Goal: Task Accomplishment & Management: Manage account settings

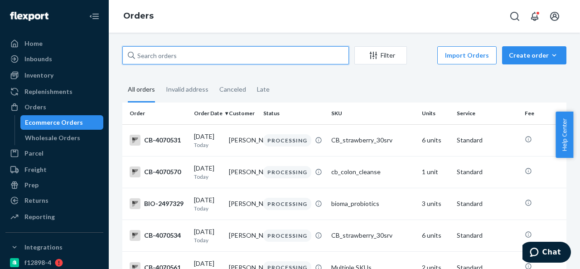
paste input "BIO-2292067"
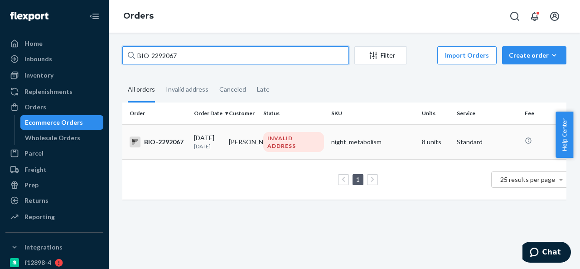
type input "BIO-2292067"
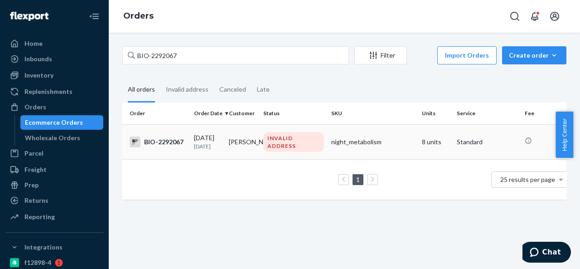
click at [257, 138] on td "[PERSON_NAME]" at bounding box center [242, 141] width 35 height 35
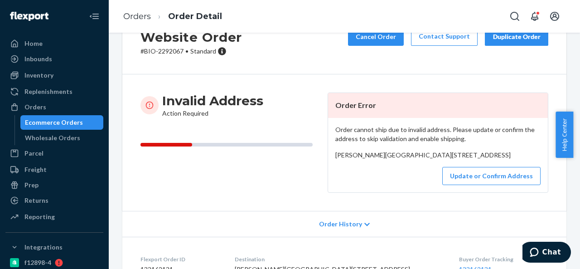
scroll to position [45, 0]
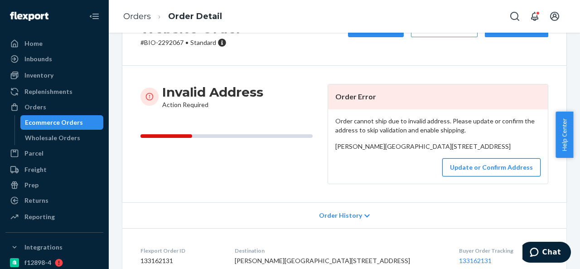
click at [465, 176] on button "Update or Confirm Address" at bounding box center [491, 167] width 98 height 18
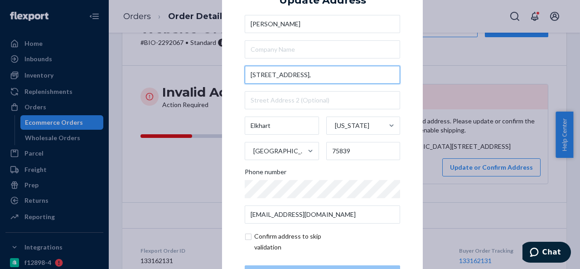
click at [292, 78] on input "[STREET_ADDRESS]," at bounding box center [322, 75] width 155 height 18
paste input "202 TX-19Elkhart, [GEOGRAPHIC_DATA] 75839"
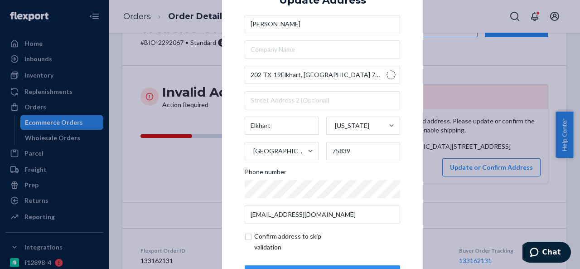
type input "202 TX-19"
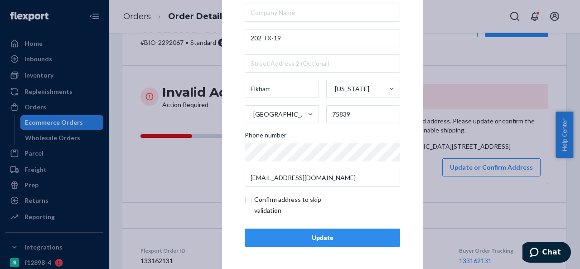
click at [307, 234] on div "Update" at bounding box center [322, 237] width 140 height 9
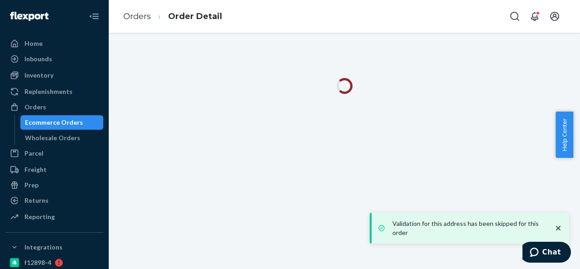
scroll to position [0, 0]
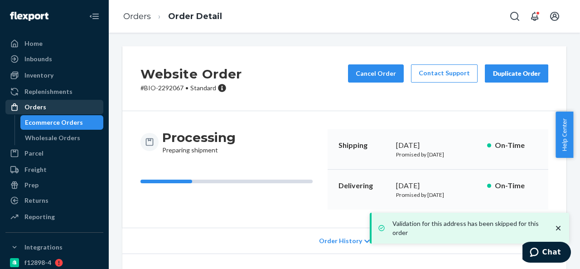
click at [51, 103] on div "Orders" at bounding box center [54, 107] width 96 height 13
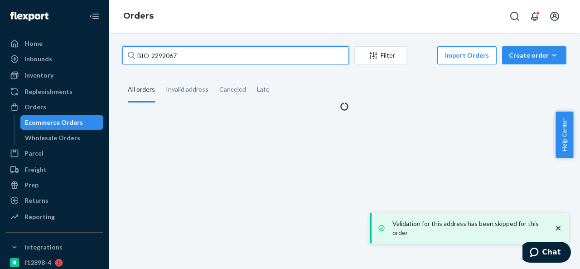
click at [209, 56] on input "BIO-2292067" at bounding box center [235, 55] width 227 height 18
paste input "7420"
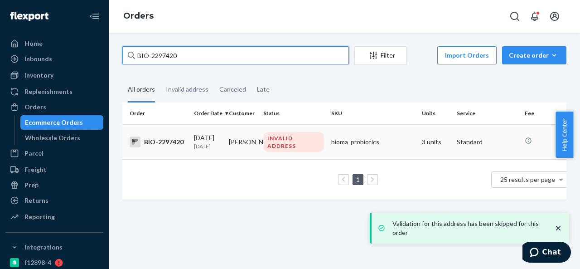
type input "BIO-2297420"
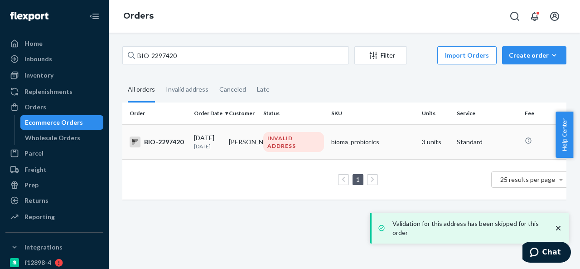
click at [252, 137] on td "[PERSON_NAME]" at bounding box center [242, 141] width 35 height 35
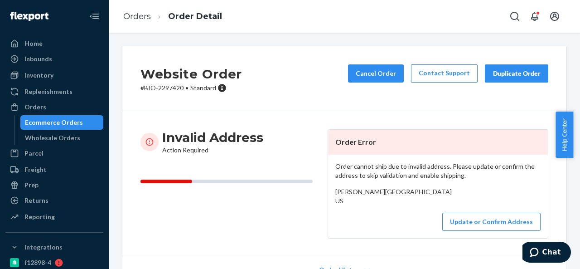
scroll to position [45, 0]
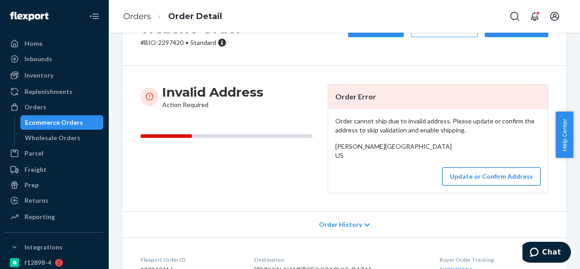
click at [468, 185] on button "Update or Confirm Address" at bounding box center [491, 176] width 98 height 18
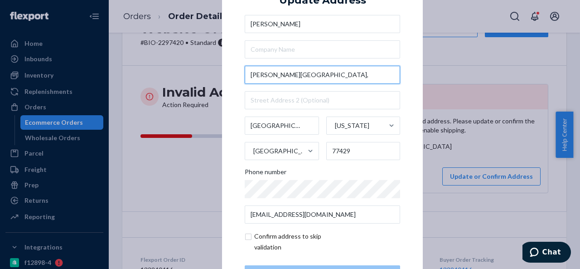
click at [325, 74] on input "[PERSON_NAME][GEOGRAPHIC_DATA]," at bounding box center [322, 75] width 155 height 18
paste input "[STREET_ADDRESS][PERSON_NAME]"
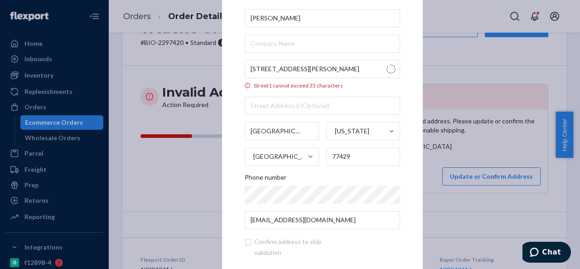
type input "15322 [PERSON_NAME][GEOGRAPHIC_DATA]"
type input "[US_STATE]"
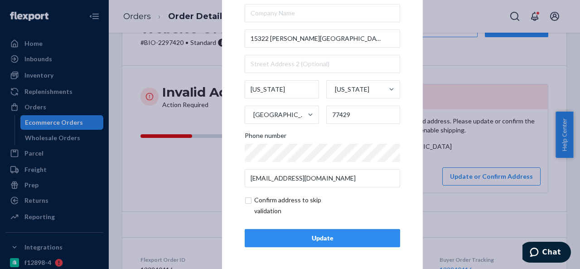
scroll to position [37, 0]
click at [313, 239] on div "Update" at bounding box center [322, 237] width 140 height 9
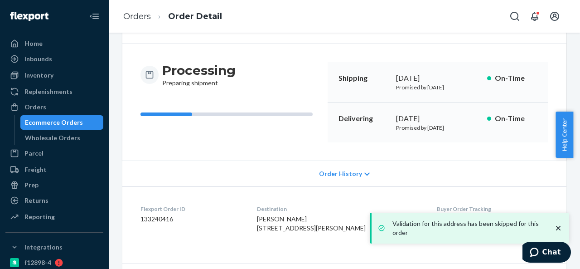
scroll to position [136, 0]
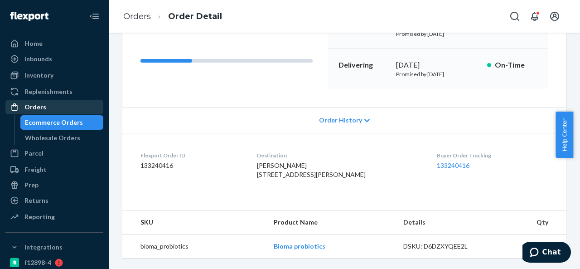
click at [53, 106] on div "Orders" at bounding box center [54, 107] width 96 height 13
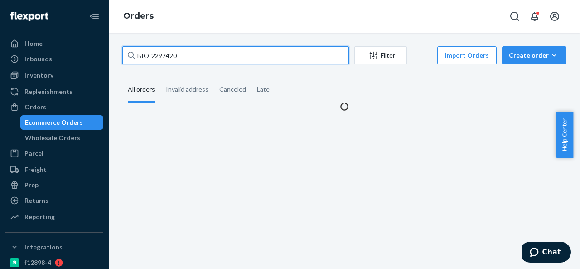
click at [220, 62] on input "BIO-2297420" at bounding box center [235, 55] width 227 height 18
paste input "CB-3966682"
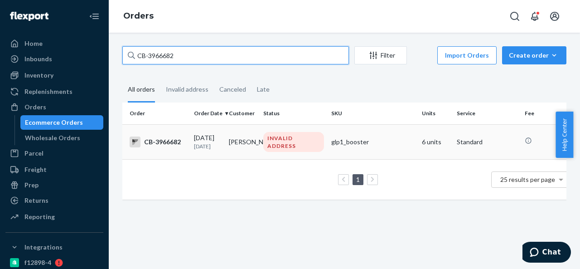
type input "CB-3966682"
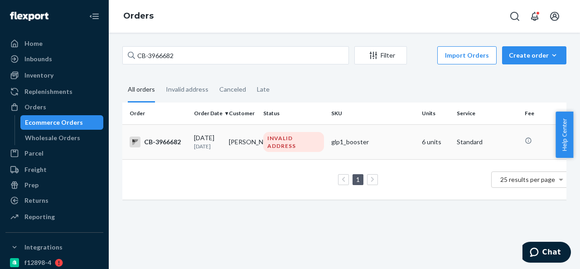
click at [257, 139] on td "[PERSON_NAME]" at bounding box center [242, 141] width 35 height 35
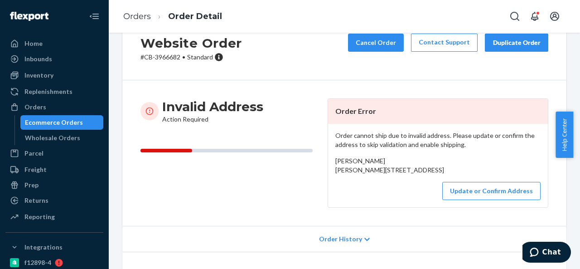
scroll to position [45, 0]
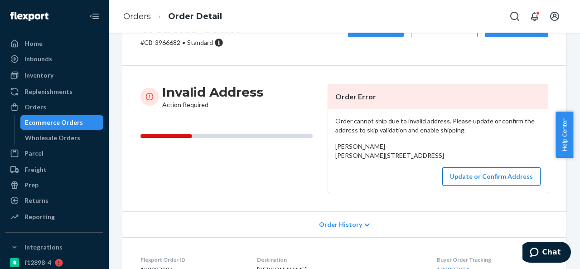
click at [473, 185] on button "Update or Confirm Address" at bounding box center [491, 176] width 98 height 18
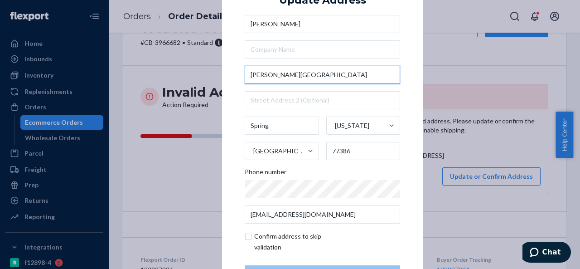
click at [316, 73] on input "[PERSON_NAME][GEOGRAPHIC_DATA]" at bounding box center [322, 75] width 155 height 18
paste input "28323 [PERSON_NAME] Trail LnSpring, [GEOGRAPHIC_DATA]"
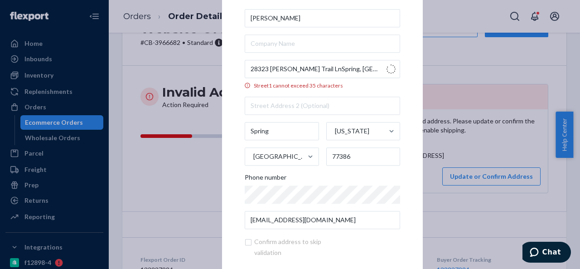
type input "28323 [PERSON_NAME] Trail Ln"
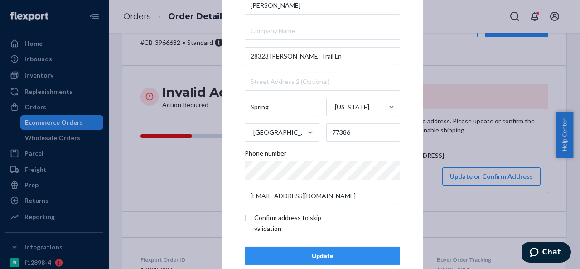
scroll to position [37, 0]
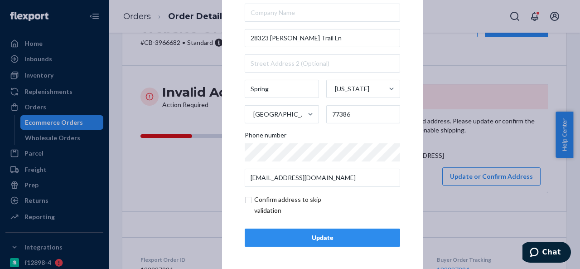
click at [317, 233] on div "Update" at bounding box center [322, 237] width 140 height 9
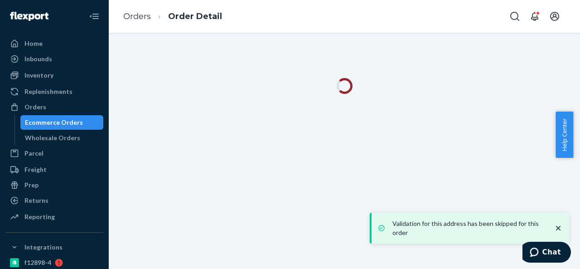
scroll to position [0, 0]
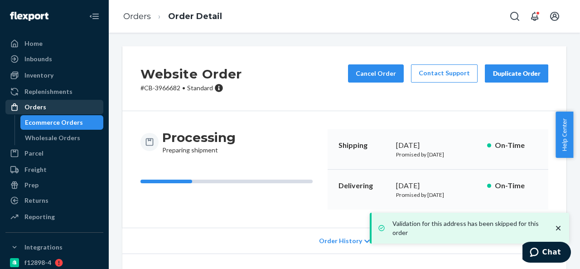
click at [39, 112] on div "Orders" at bounding box center [54, 107] width 96 height 13
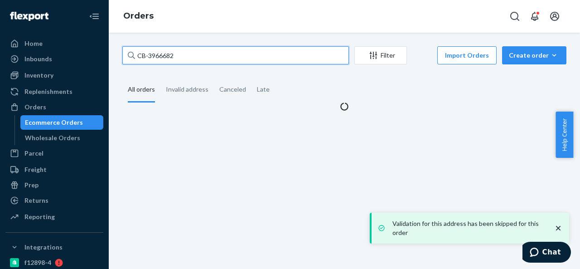
click at [213, 53] on input "CB-3966682" at bounding box center [235, 55] width 227 height 18
paste input "BIO-2322577"
type input "BIO-2322577"
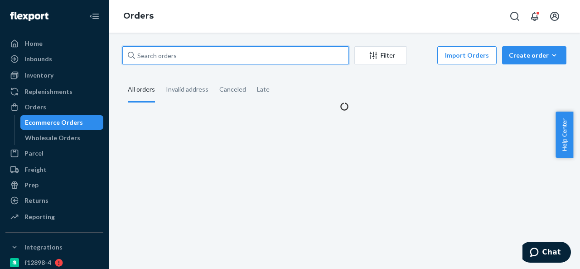
paste input "BIO-2322577"
type input "BIO-2322577"
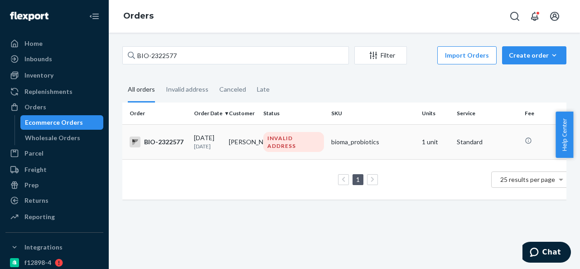
click at [254, 138] on td "[PERSON_NAME]" at bounding box center [242, 141] width 35 height 35
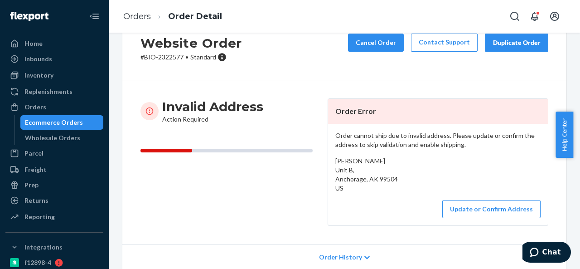
scroll to position [45, 0]
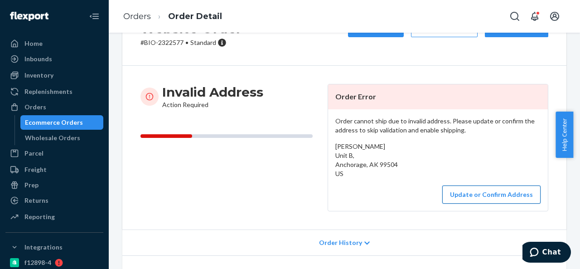
click at [479, 195] on button "Update or Confirm Address" at bounding box center [491, 194] width 98 height 18
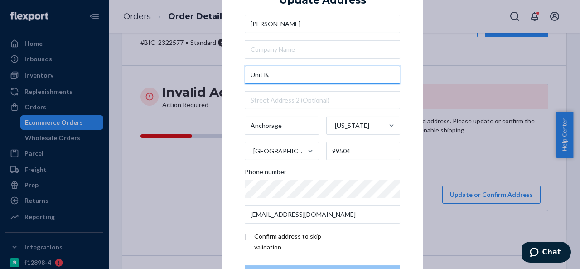
click at [308, 76] on input "Unit B," at bounding box center [322, 75] width 155 height 18
paste input "[STREET_ADDRESS]"
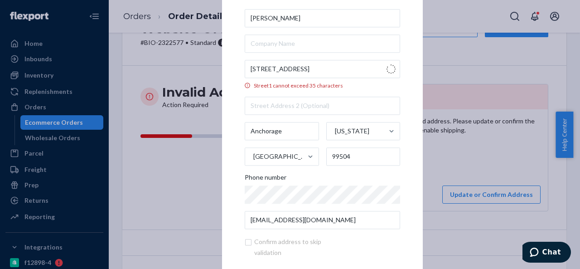
type input "[STREET_ADDRESS]"
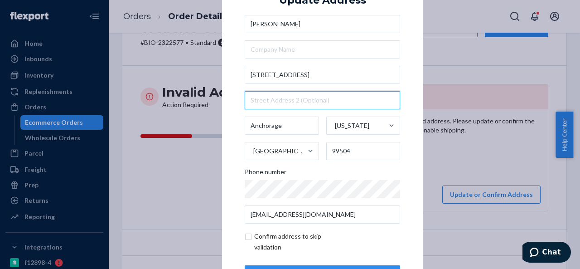
click at [286, 101] on input "text" at bounding box center [322, 100] width 155 height 18
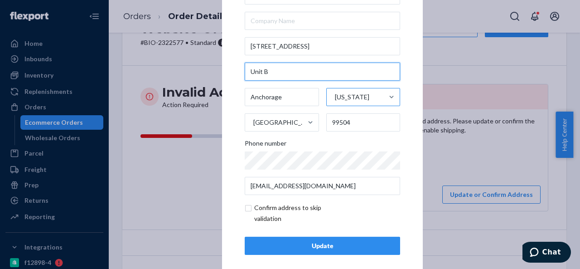
scroll to position [37, 0]
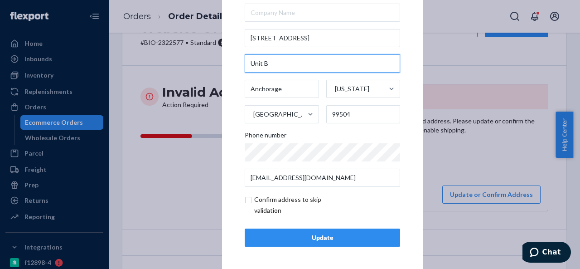
type input "Unit B"
click at [315, 233] on div "Update" at bounding box center [322, 237] width 140 height 9
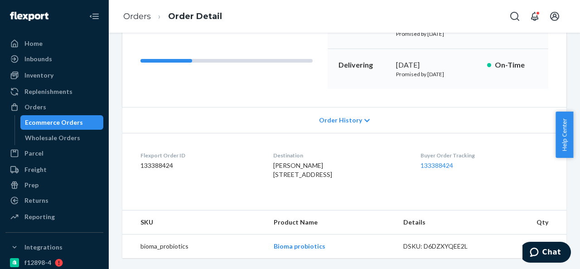
scroll to position [91, 0]
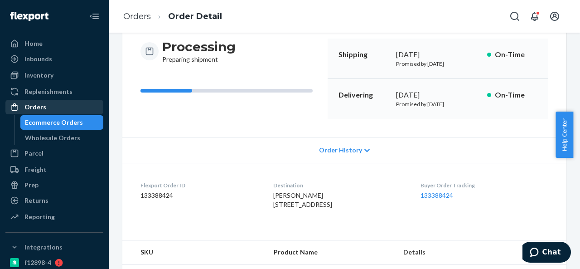
click at [48, 106] on div "Orders" at bounding box center [54, 107] width 96 height 13
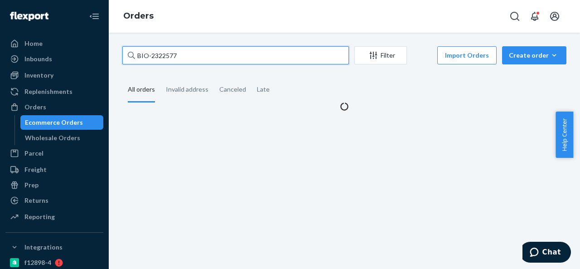
click at [209, 52] on input "BIO-2322577" at bounding box center [235, 55] width 227 height 18
paste input "19223"
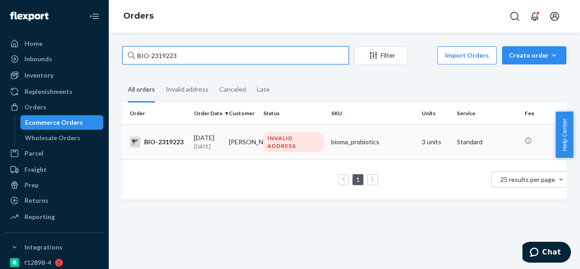
type input "BIO-2319223"
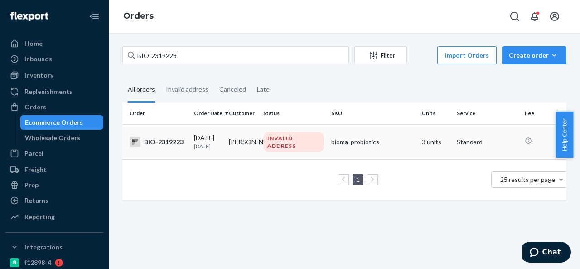
click at [256, 143] on td "[PERSON_NAME]" at bounding box center [242, 141] width 35 height 35
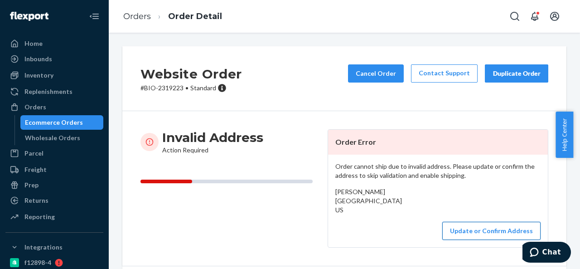
click at [475, 236] on button "Update or Confirm Address" at bounding box center [491, 231] width 98 height 18
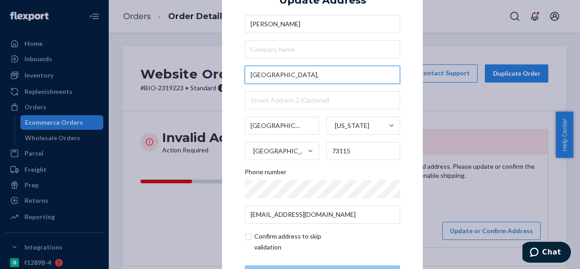
click at [324, 75] on input "[GEOGRAPHIC_DATA]," at bounding box center [322, 75] width 155 height 18
paste input "[STREET_ADDRESS]"
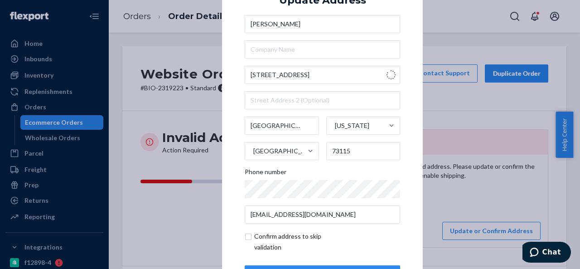
type input "[STREET_ADDRESS]"
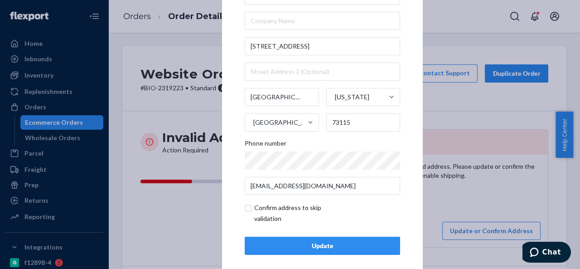
scroll to position [37, 0]
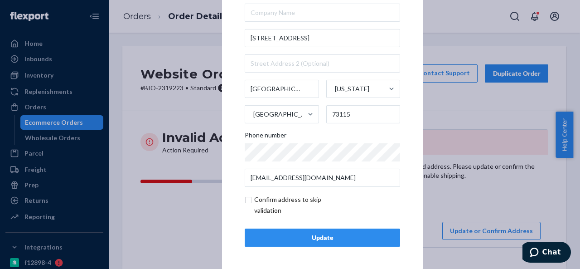
click at [317, 235] on div "Update" at bounding box center [322, 237] width 140 height 9
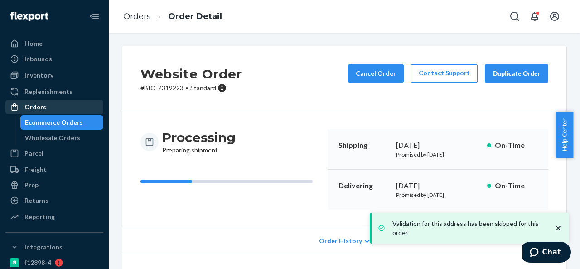
click at [55, 103] on div "Orders" at bounding box center [54, 107] width 96 height 13
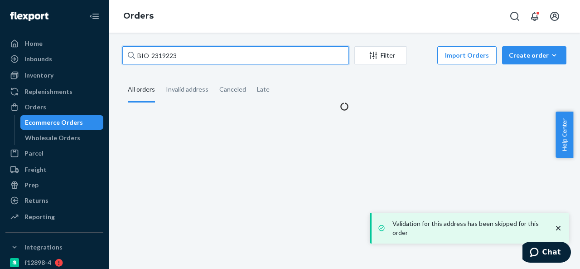
click at [193, 56] on input "BIO-2319223" at bounding box center [235, 55] width 227 height 18
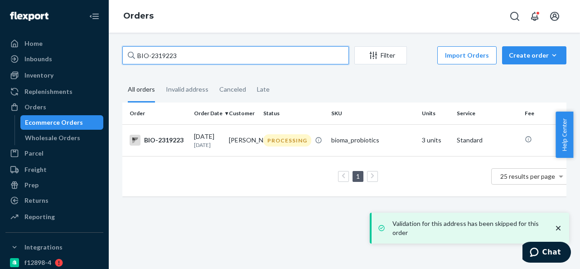
paste input "2705"
type input "BIO-2312705"
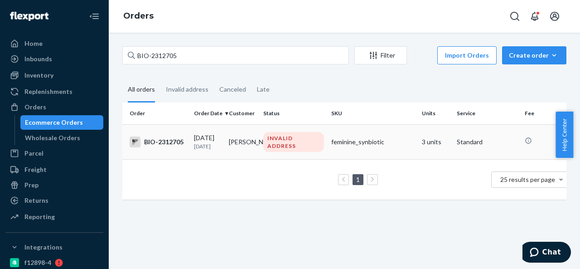
click at [256, 147] on td "[PERSON_NAME]" at bounding box center [242, 141] width 35 height 35
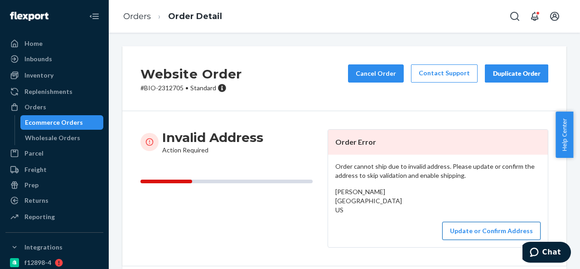
click at [466, 239] on button "Update or Confirm Address" at bounding box center [491, 231] width 98 height 18
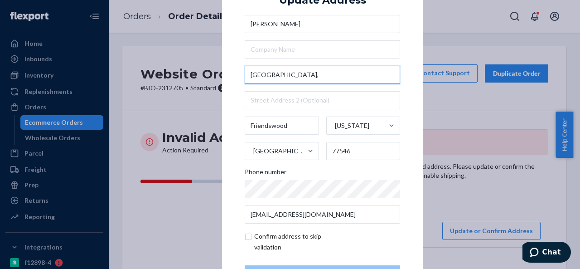
click at [324, 74] on input "[GEOGRAPHIC_DATA]," at bounding box center [322, 75] width 155 height 18
paste input "[STREET_ADDRESS]"
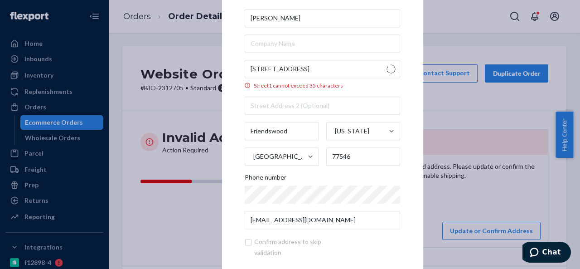
type input "[STREET_ADDRESS]"
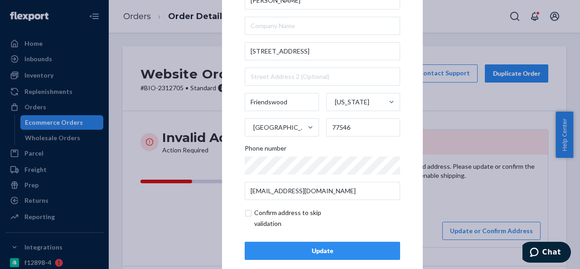
scroll to position [37, 0]
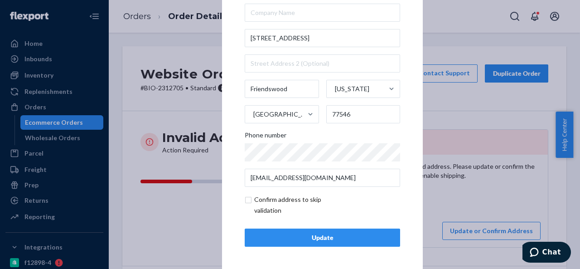
click at [320, 236] on div "Update" at bounding box center [322, 237] width 140 height 9
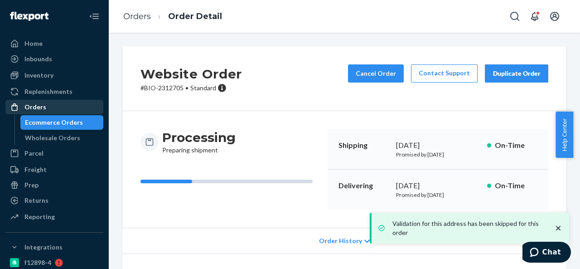
click at [48, 102] on div "Orders" at bounding box center [54, 107] width 96 height 13
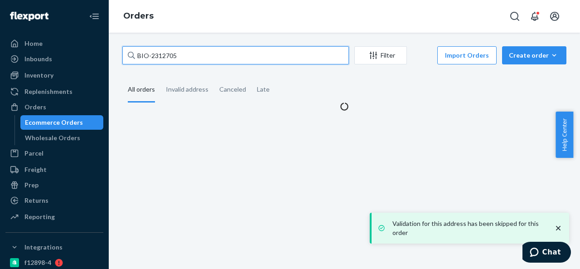
click at [201, 57] on input "BIO-2312705" at bounding box center [235, 55] width 227 height 18
paste input "CH-315586"
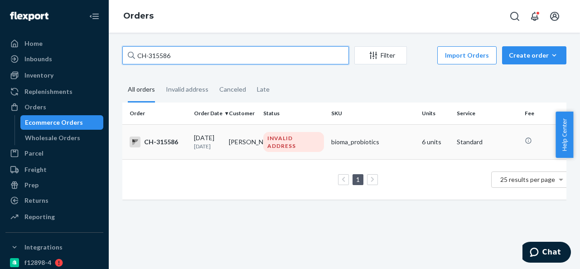
type input "CH-315586"
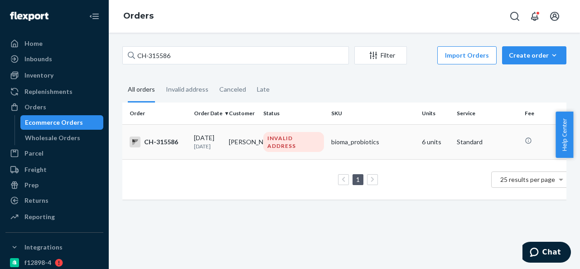
click at [261, 137] on td "INVALID ADDRESS" at bounding box center [294, 141] width 68 height 35
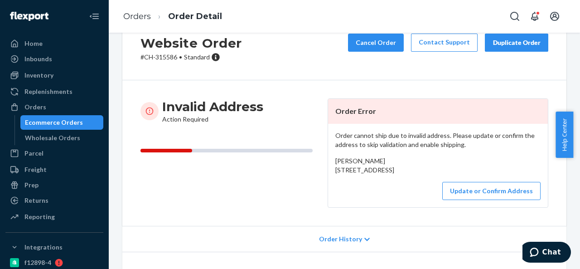
scroll to position [45, 0]
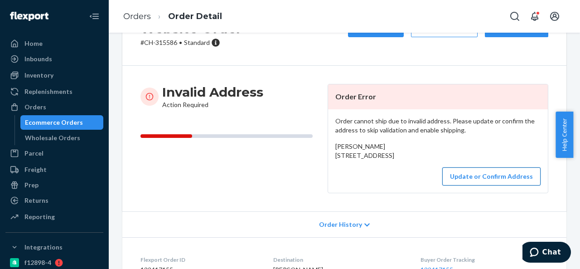
click at [467, 185] on button "Update or Confirm Address" at bounding box center [491, 176] width 98 height 18
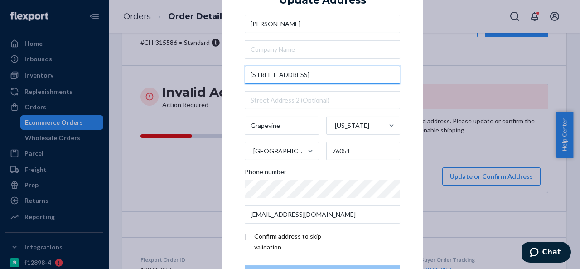
click at [326, 74] on input "[STREET_ADDRESS]" at bounding box center [322, 75] width 155 height 18
paste input "Foxchase LnGrapevine, [GEOGRAPHIC_DATA]"
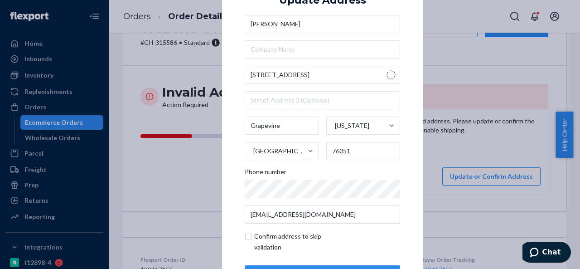
type input "[STREET_ADDRESS]"
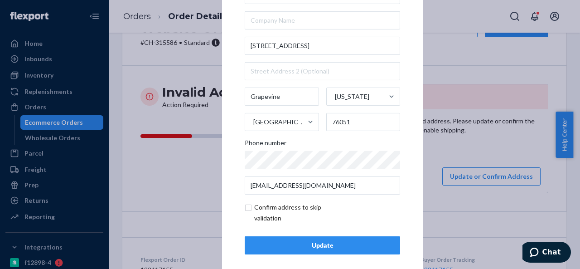
scroll to position [37, 0]
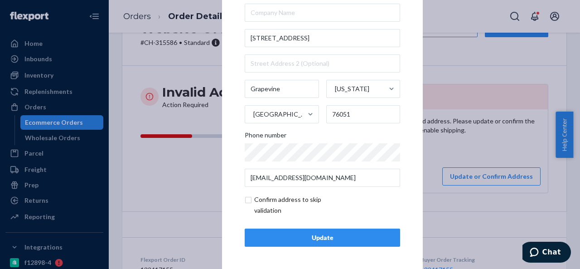
click at [315, 238] on div "Update" at bounding box center [322, 237] width 140 height 9
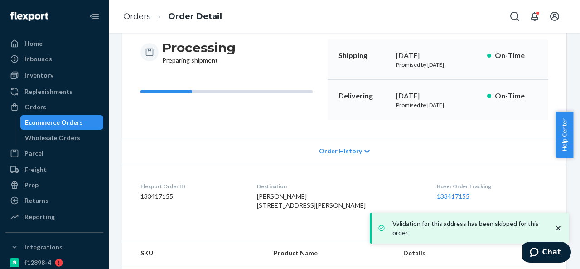
scroll to position [91, 0]
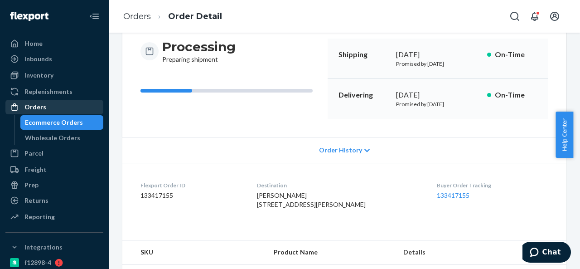
click at [45, 105] on div "Orders" at bounding box center [54, 107] width 96 height 13
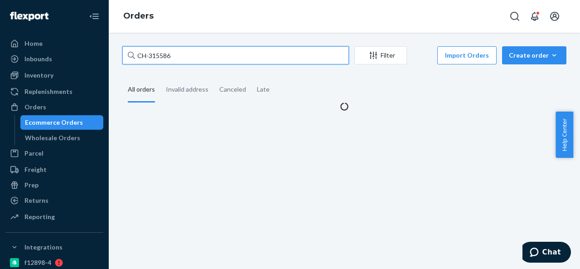
click at [209, 50] on input "CH-315586" at bounding box center [235, 55] width 227 height 18
paste input "B-3984837"
type input "CB-3984837"
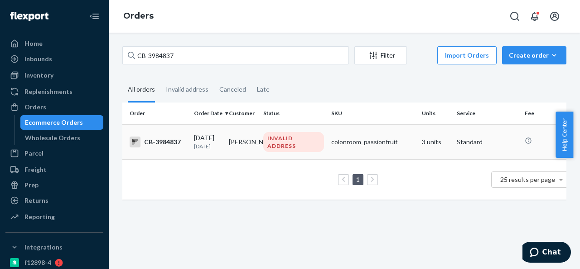
click at [254, 138] on td "[PERSON_NAME]" at bounding box center [242, 141] width 35 height 35
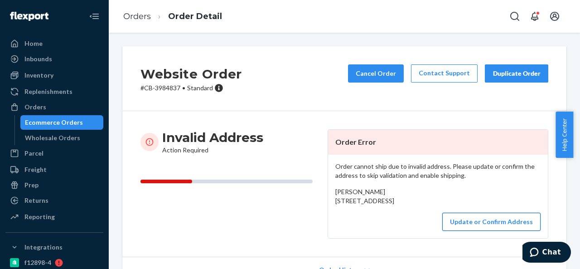
click at [466, 231] on button "Update or Confirm Address" at bounding box center [491, 222] width 98 height 18
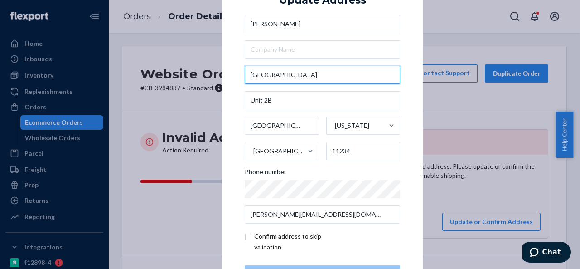
click at [324, 79] on input "[GEOGRAPHIC_DATA]" at bounding box center [322, 75] width 155 height 18
paste input "[STREET_ADDRESS]"
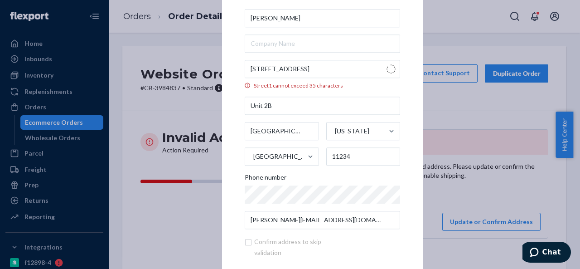
type input "[STREET_ADDRESS]"
type input "apt 2b 2nd floor"
type input "Brooklyn - [US_STATE]"
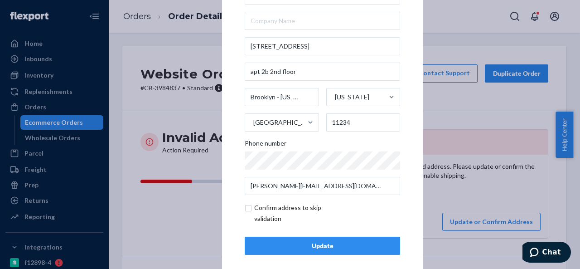
scroll to position [37, 0]
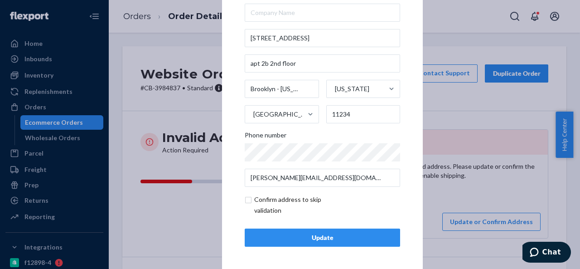
click at [308, 237] on div "Update" at bounding box center [322, 237] width 140 height 9
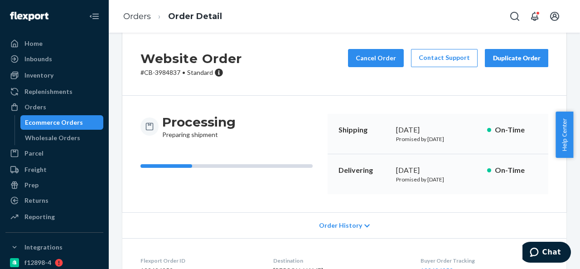
scroll to position [0, 0]
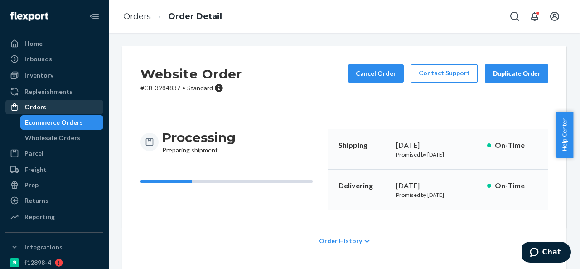
click at [43, 113] on div "Orders" at bounding box center [54, 107] width 96 height 13
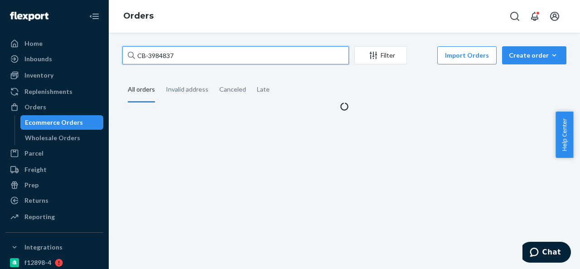
click at [220, 55] on input "CB-3984837" at bounding box center [235, 55] width 227 height 18
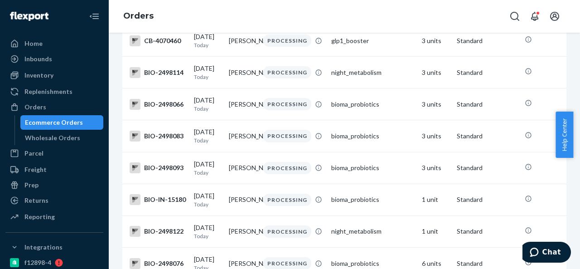
scroll to position [317, 0]
